Goal: Information Seeking & Learning: Learn about a topic

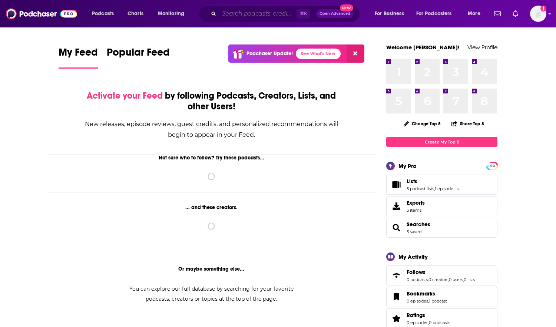
click at [243, 17] on input "Search podcasts, credits, & more..." at bounding box center [257, 14] width 77 height 12
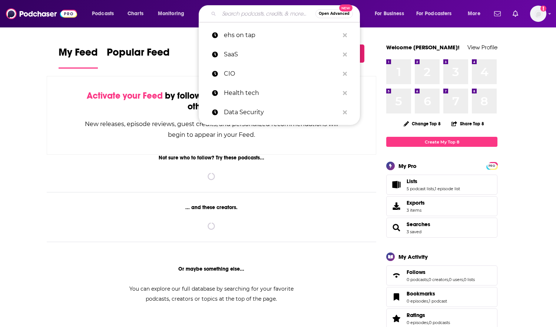
paste input "Public Safety First, a FirstNet Authority Podcast"
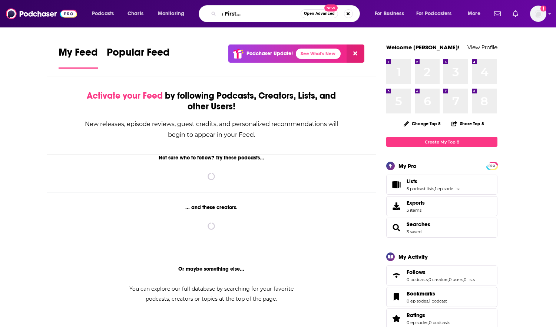
type input "Public Safety First, a FirstNet Authority Podcast"
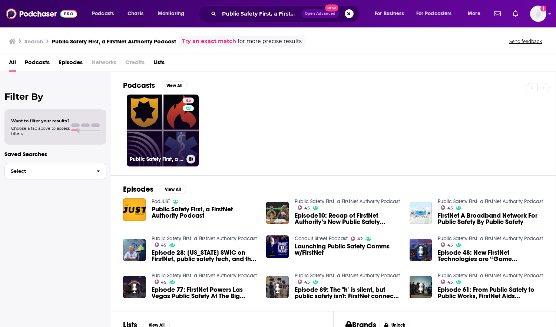
click at [167, 120] on link "45 Public Safety First, a FirstNet Authority Podcast" at bounding box center [163, 130] width 72 height 72
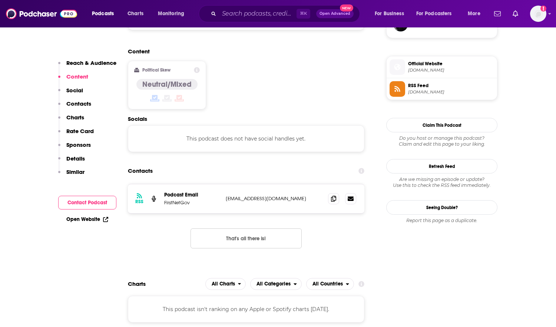
scroll to position [579, 0]
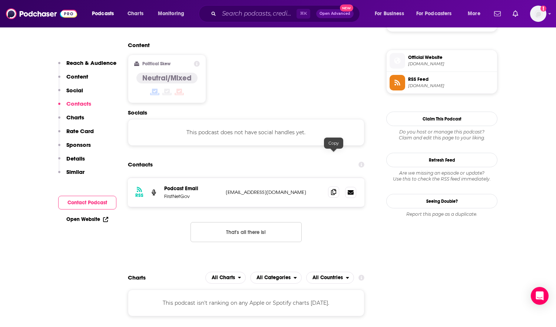
click at [337, 186] on span at bounding box center [333, 191] width 11 height 11
click at [238, 13] on input "Search podcasts, credits, & more..." at bounding box center [257, 14] width 77 height 12
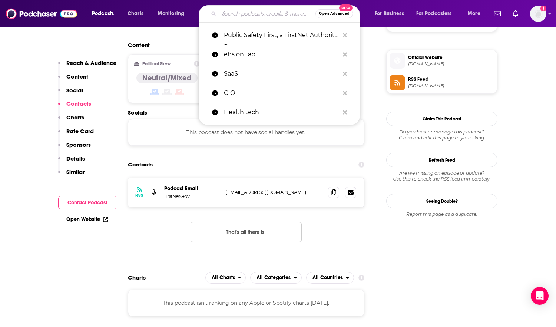
paste input "AI in Emergency Management (Emergency Manager Network Podcast)"
type input "AI in Emergency Management (Emergency Manager Network Podcast)"
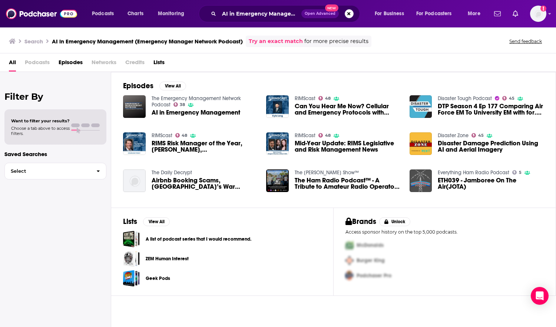
click at [228, 96] on link "The Emergency Management Network Podcast" at bounding box center [196, 101] width 89 height 13
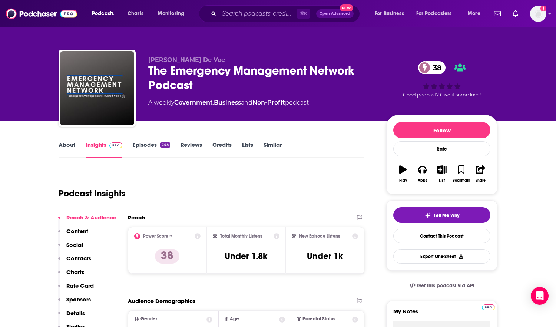
click at [143, 150] on link "Episodes 244" at bounding box center [151, 149] width 37 height 17
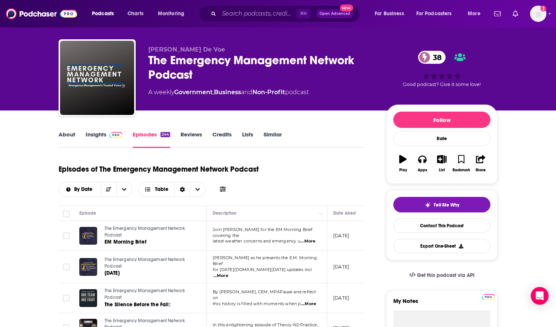
scroll to position [14, 0]
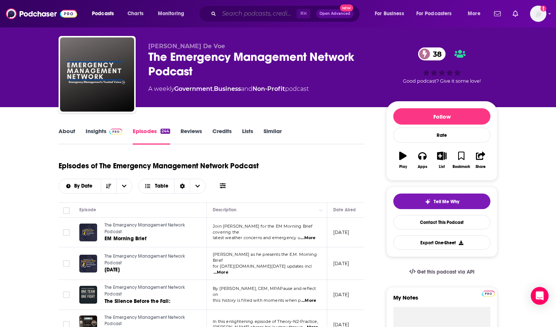
click at [242, 15] on input "Search podcasts, credits, & more..." at bounding box center [257, 14] width 77 height 12
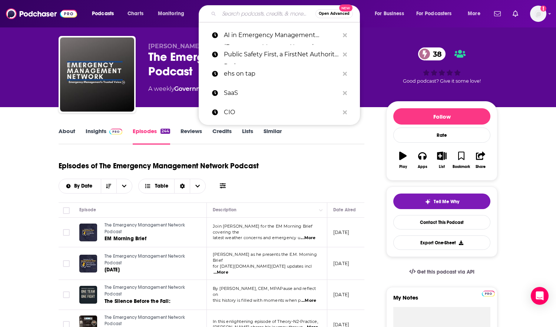
paste input "Comms Coach Podcast"
type input "Comms Coach Podcast"
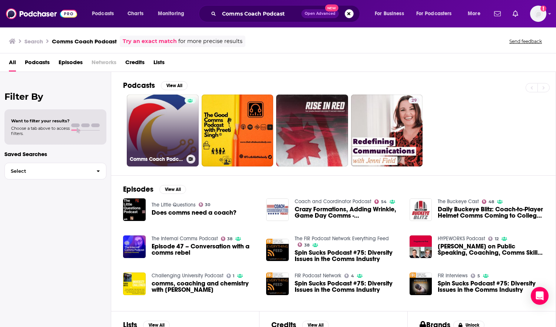
click at [175, 146] on link "Comms Coach Podcast" at bounding box center [163, 130] width 72 height 72
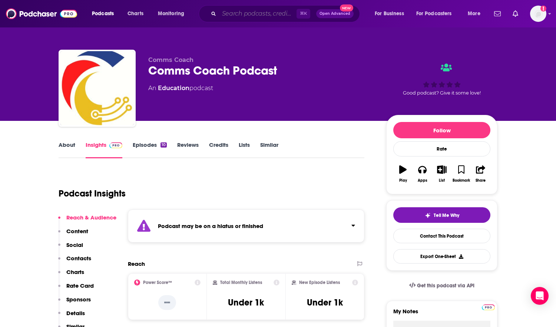
click at [227, 14] on input "Search podcasts, credits, & more..." at bounding box center [257, 14] width 77 height 12
paste input "Future Tense"
type input "Future Tense"
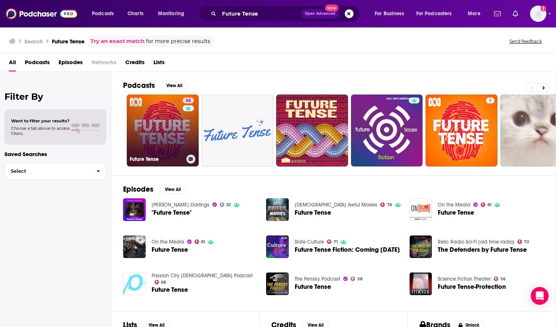
click at [154, 131] on link "68 Future Tense" at bounding box center [163, 130] width 72 height 72
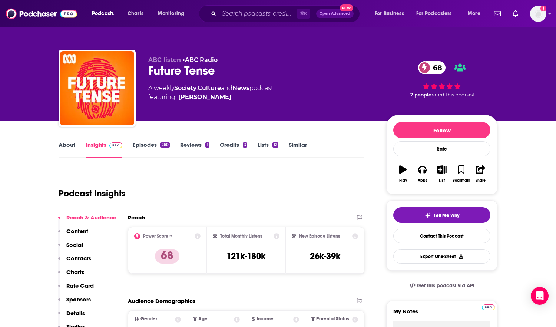
click at [154, 143] on link "Episodes 260" at bounding box center [151, 149] width 37 height 17
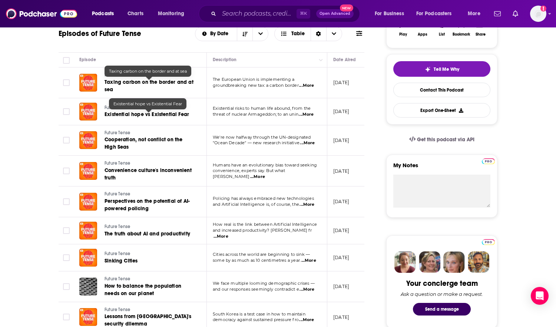
scroll to position [147, 0]
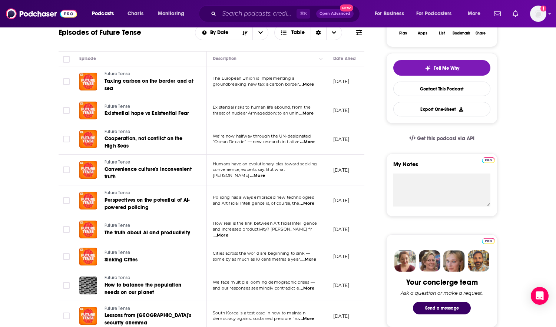
click at [309, 202] on span "...More" at bounding box center [306, 203] width 15 height 6
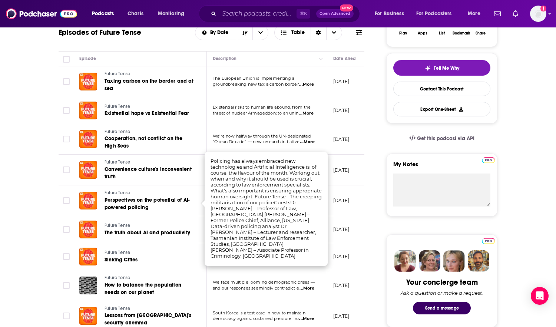
click at [249, 21] on div "⌘ K Open Advanced New" at bounding box center [279, 13] width 161 height 17
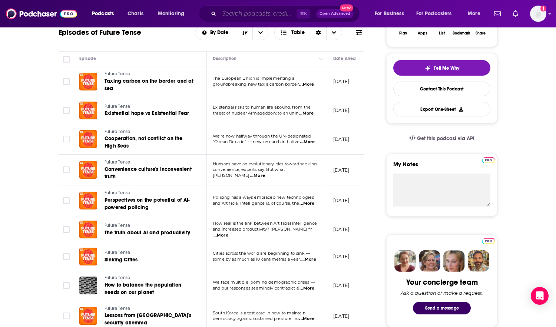
click at [249, 14] on input "Search podcasts, credits, & more..." at bounding box center [257, 14] width 77 height 12
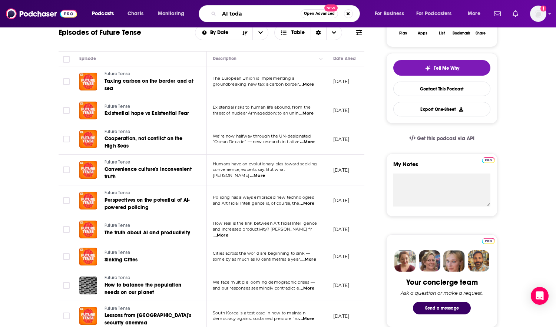
type input "AI [DATE]"
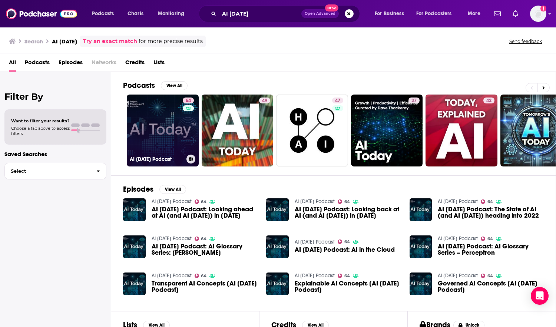
click at [166, 132] on link "64 AI [DATE] Podcast" at bounding box center [163, 130] width 72 height 72
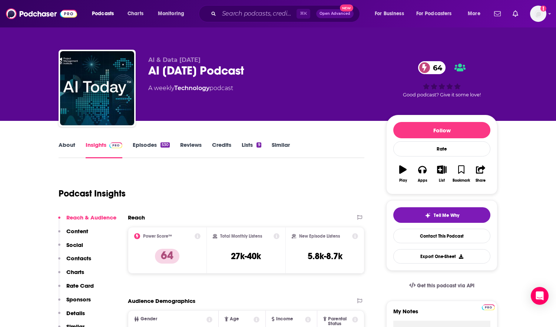
click at [160, 145] on div "530" at bounding box center [164, 144] width 9 height 5
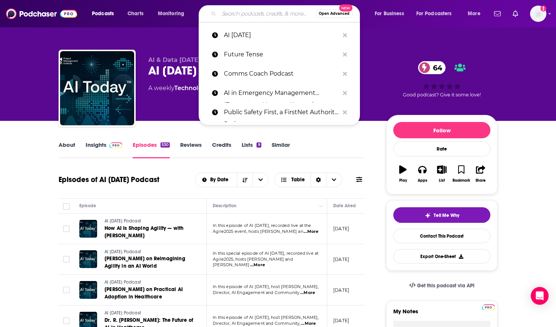
click at [247, 12] on input "Search podcasts, credits, & more..." at bounding box center [267, 14] width 96 height 12
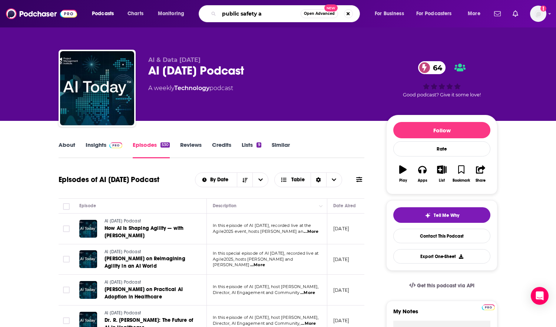
type input "public safety ai"
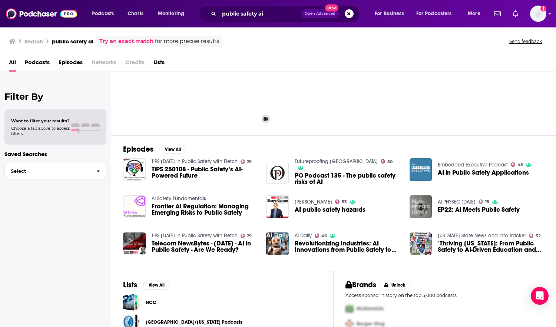
scroll to position [24, 0]
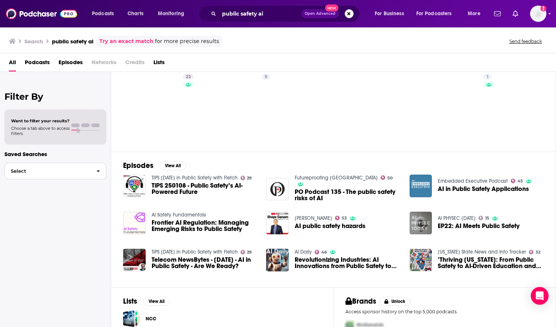
click at [47, 166] on button "Select" at bounding box center [55, 171] width 102 height 17
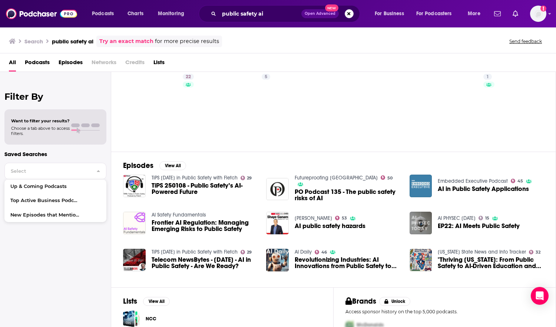
click at [50, 151] on p "Saved Searches" at bounding box center [55, 153] width 102 height 7
click at [446, 157] on div "Episodes View All TiPS [DATE] in Public Safety with Fletch 29 TiPS 250108 - Pub…" at bounding box center [333, 220] width 445 height 136
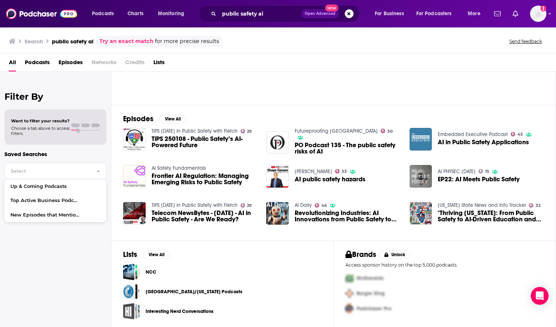
scroll to position [0, 0]
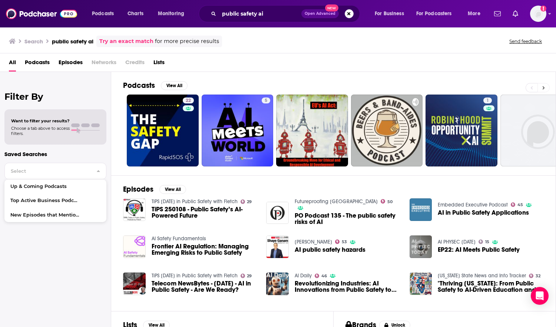
click at [543, 87] on icon at bounding box center [543, 87] width 2 height 3
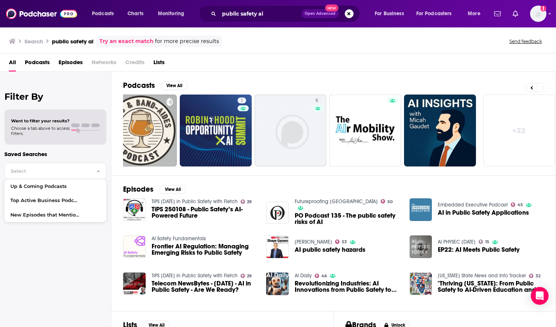
scroll to position [0, 247]
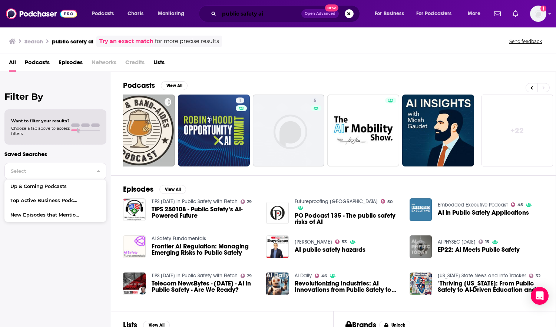
click at [267, 15] on input "public safety ai" at bounding box center [260, 14] width 82 height 12
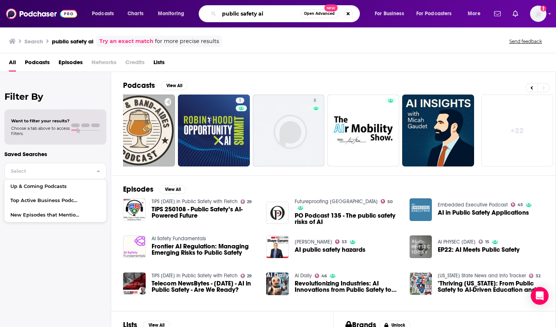
click at [267, 15] on input "public safety ai" at bounding box center [259, 14] width 81 height 12
drag, startPoint x: 267, startPoint y: 15, endPoint x: 259, endPoint y: 15, distance: 8.5
click at [259, 15] on input "public safety ai" at bounding box center [259, 14] width 81 height 12
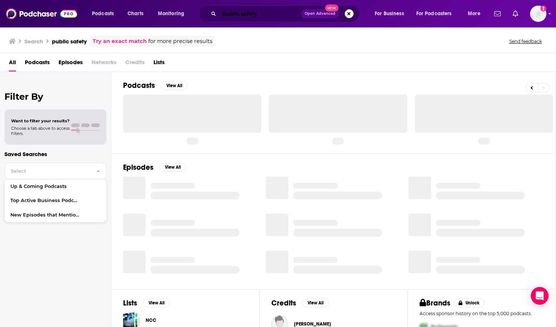
click at [259, 15] on input "public safety" at bounding box center [260, 14] width 82 height 12
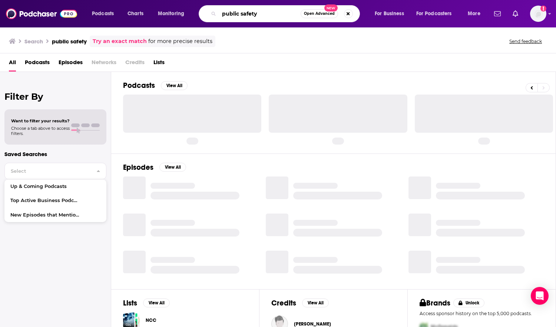
click at [259, 15] on input "public safety" at bounding box center [259, 14] width 81 height 12
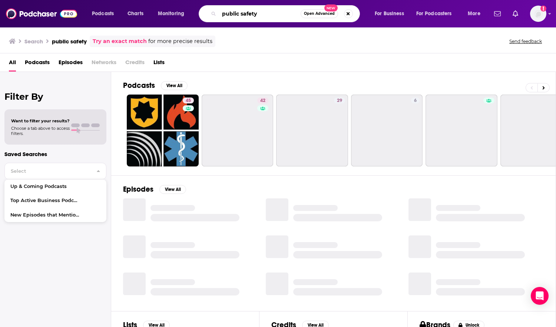
click at [259, 15] on input "public safety" at bounding box center [259, 14] width 81 height 12
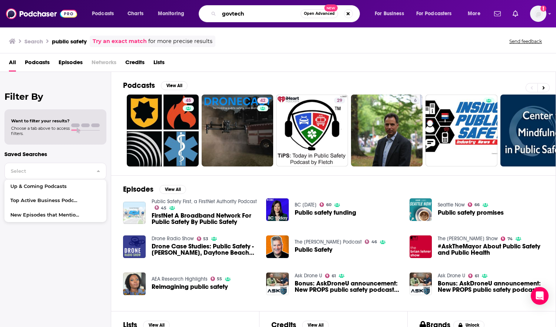
type input "govtech"
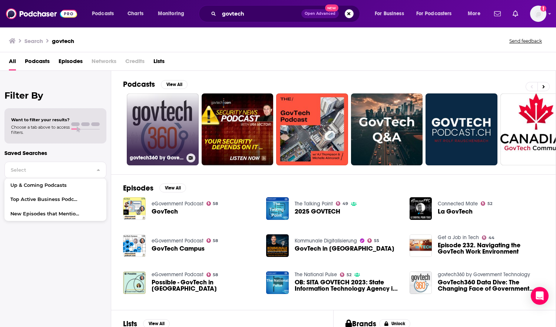
click at [174, 125] on link "govtech360 by Government Technology" at bounding box center [163, 129] width 72 height 72
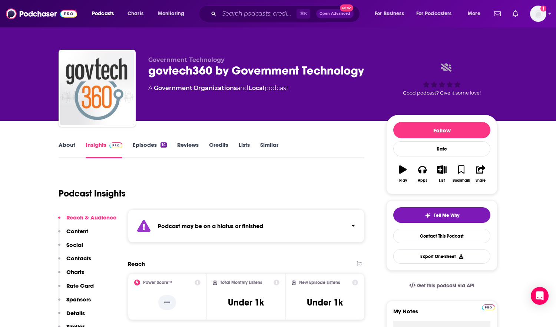
click at [153, 147] on link "Episodes 14" at bounding box center [150, 149] width 34 height 17
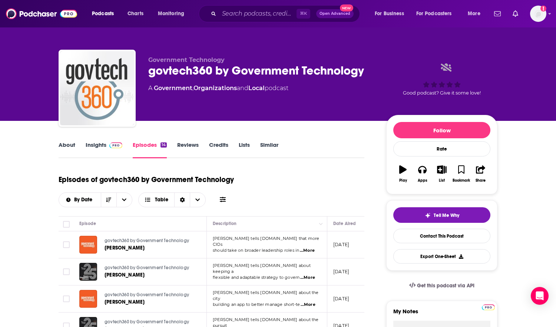
click at [264, 142] on link "Similar" at bounding box center [269, 149] width 18 height 17
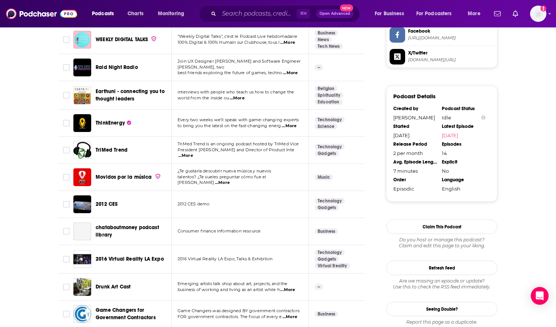
scroll to position [663, 0]
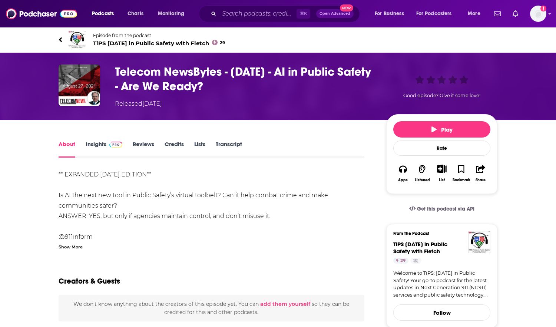
click at [107, 144] on span at bounding box center [114, 143] width 16 height 7
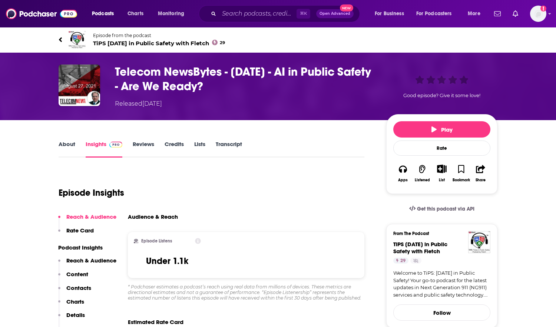
click at [137, 144] on link "Reviews" at bounding box center [143, 148] width 21 height 17
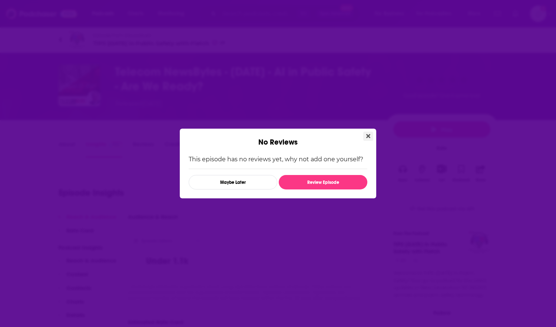
click at [368, 136] on icon "Close" at bounding box center [368, 136] width 4 height 4
